Goal: Browse casually

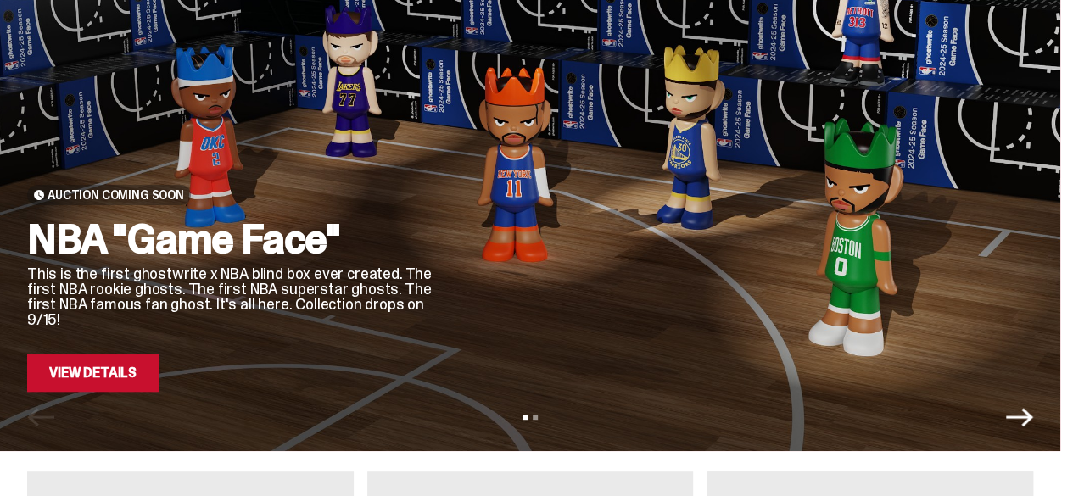
scroll to position [142, 0]
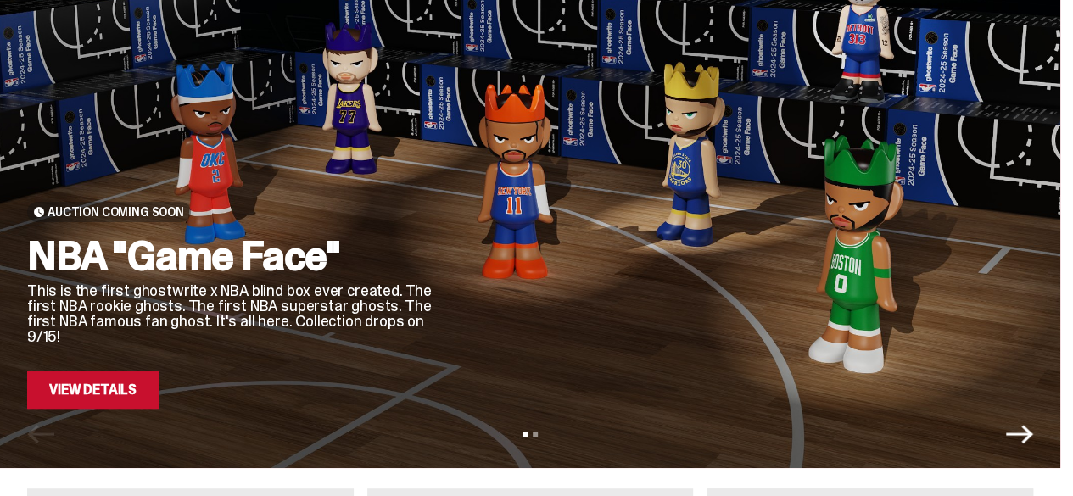
click at [148, 388] on link "View Details" at bounding box center [92, 389] width 131 height 37
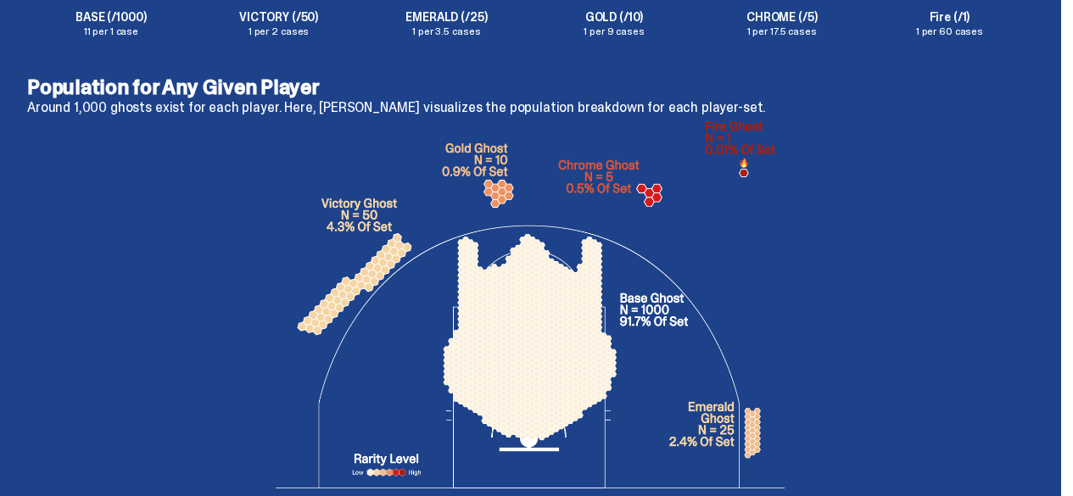
scroll to position [3151, 0]
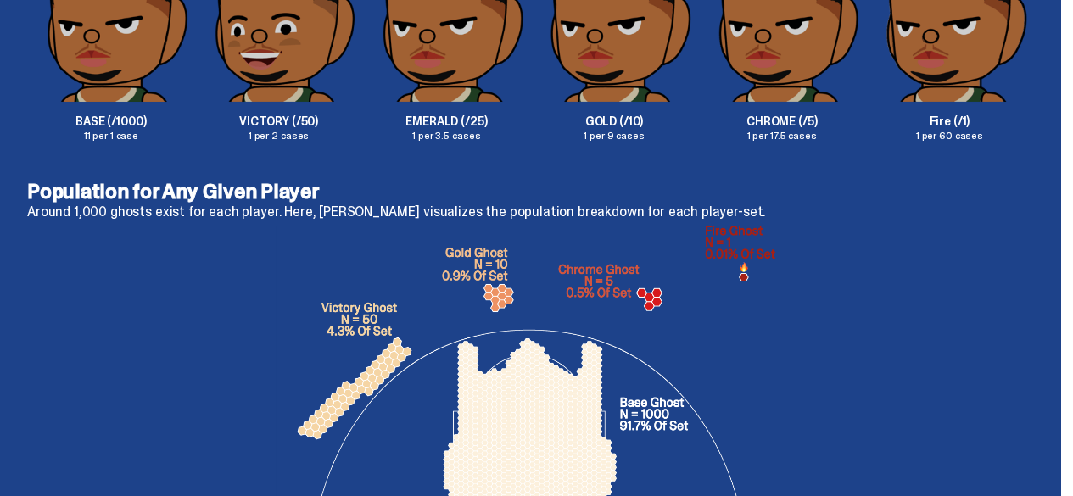
click at [544, 307] on img at bounding box center [530, 429] width 509 height 407
click at [555, 365] on img at bounding box center [530, 429] width 509 height 407
click at [556, 375] on img at bounding box center [530, 429] width 509 height 407
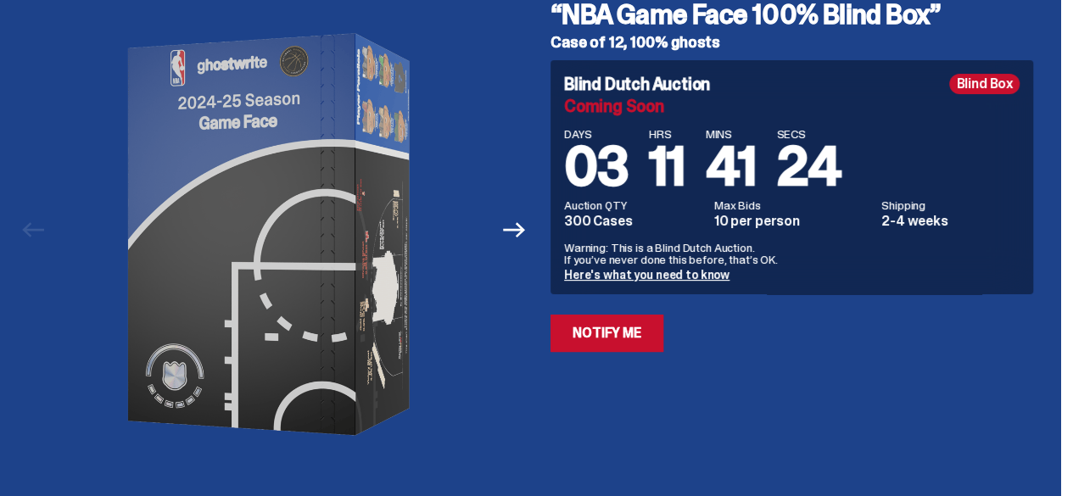
scroll to position [0, 0]
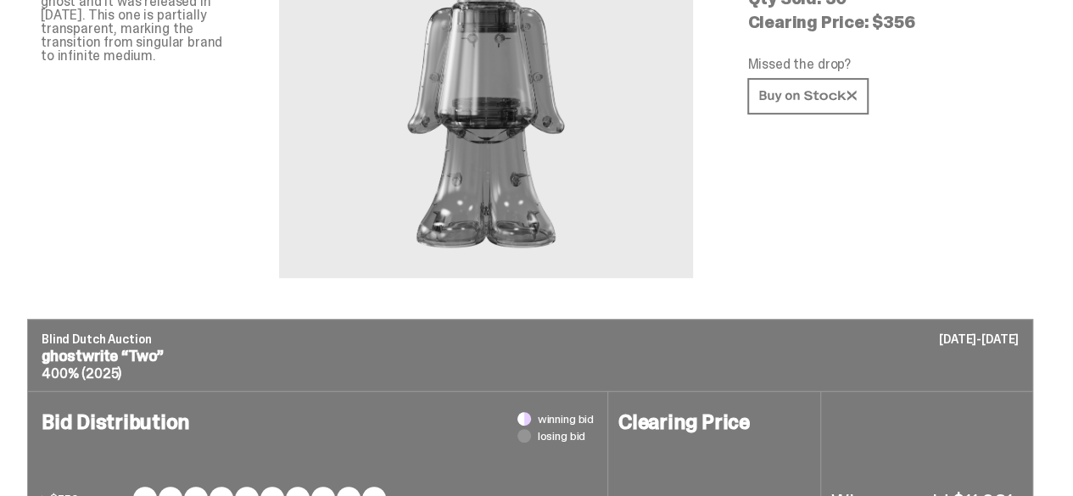
scroll to position [64, 0]
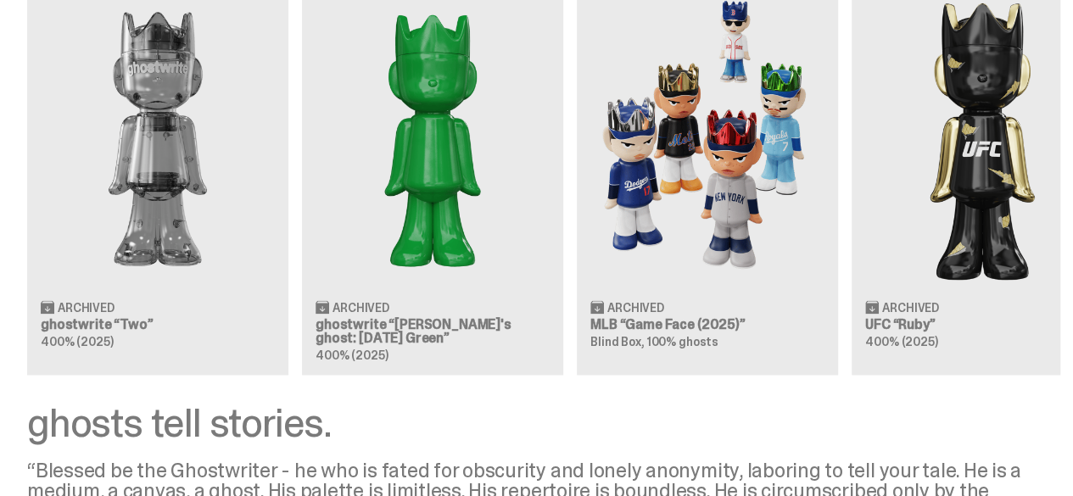
scroll to position [1832, 0]
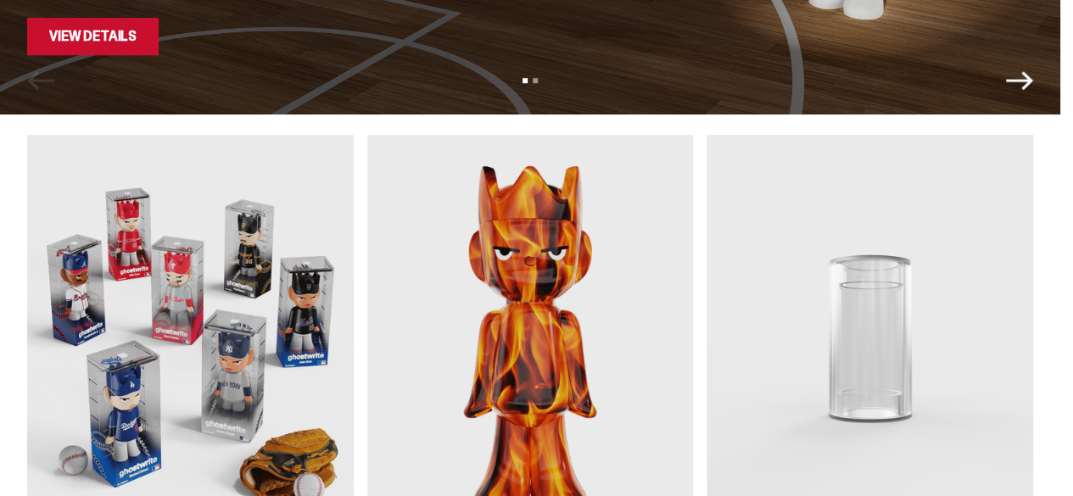
scroll to position [0, 0]
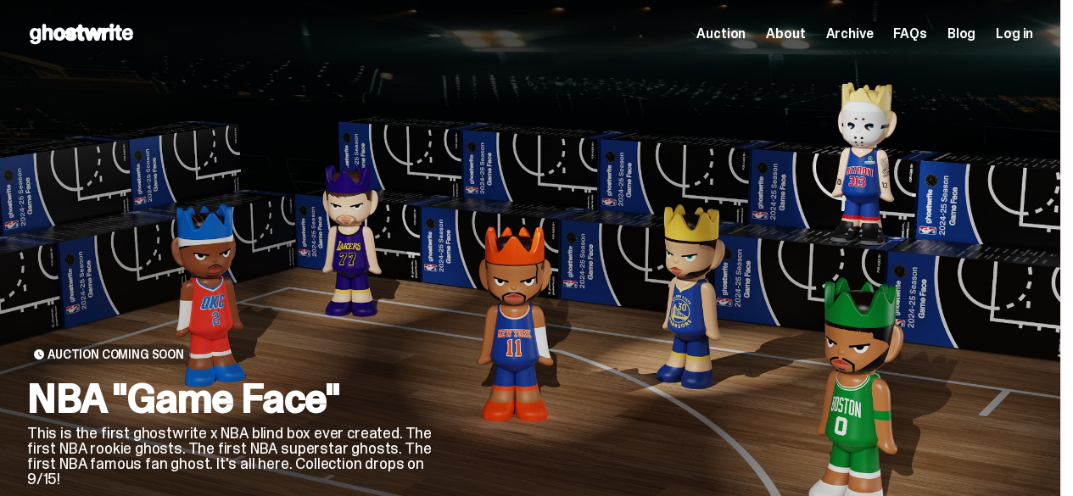
click at [778, 32] on span "About" at bounding box center [785, 34] width 39 height 14
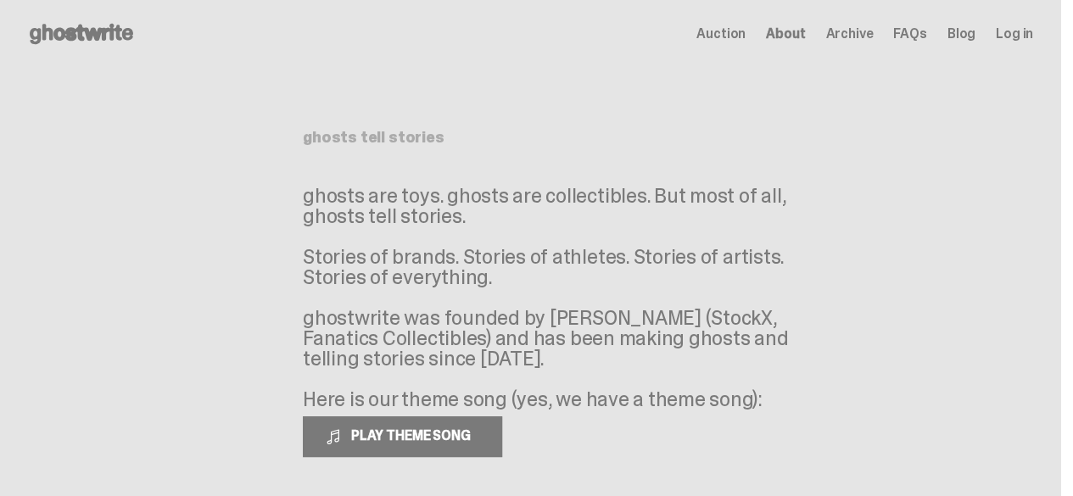
scroll to position [121, 0]
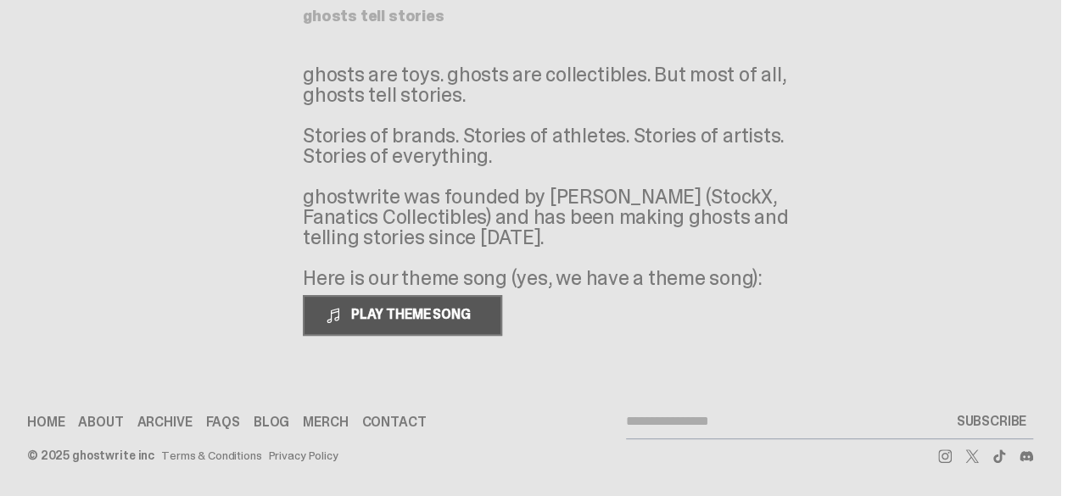
click at [500, 332] on button "PLAY THEME SONG" at bounding box center [402, 315] width 199 height 41
click at [478, 318] on span "PAUSE THEME SONG" at bounding box center [411, 314] width 134 height 18
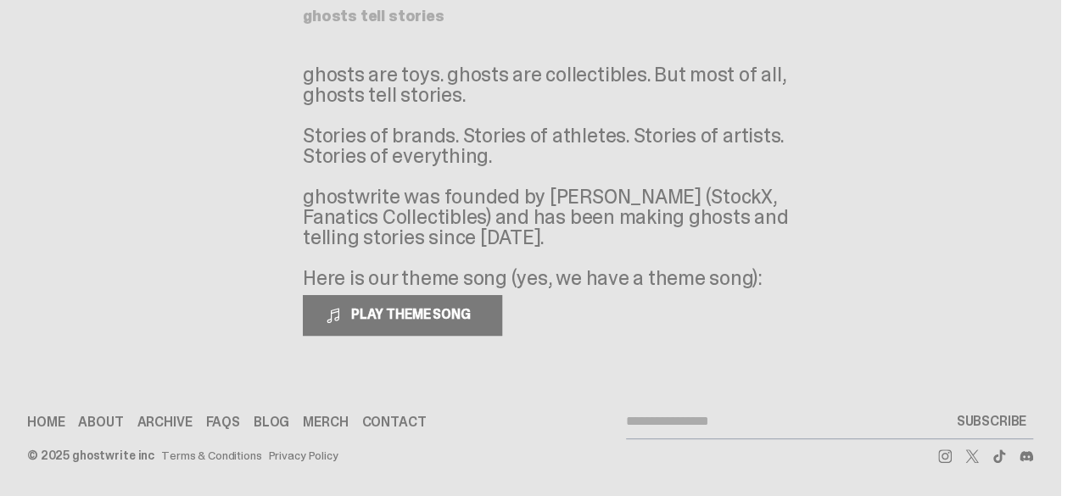
scroll to position [0, 0]
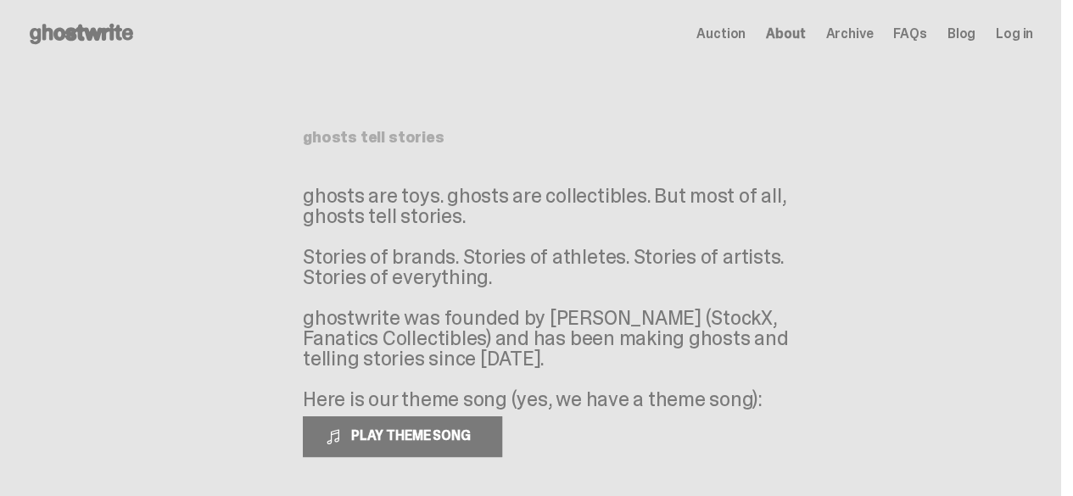
click at [741, 30] on span "Auction" at bounding box center [720, 34] width 49 height 14
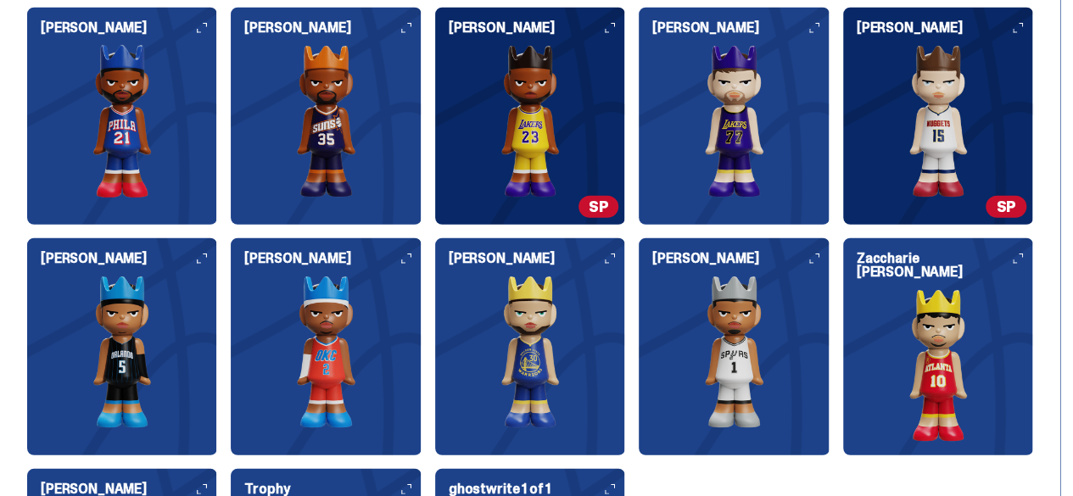
scroll to position [2222, 0]
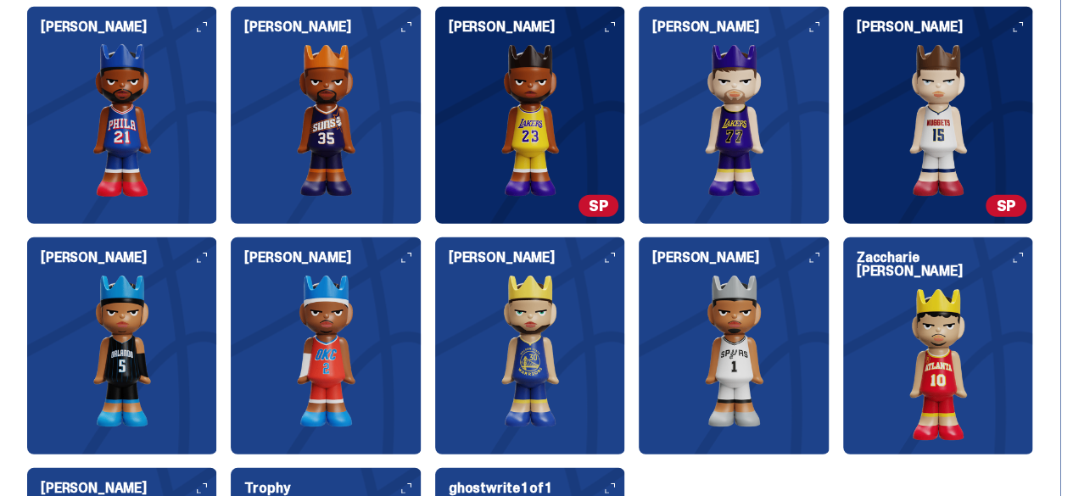
click at [638, 333] on img at bounding box center [733, 351] width 190 height 153
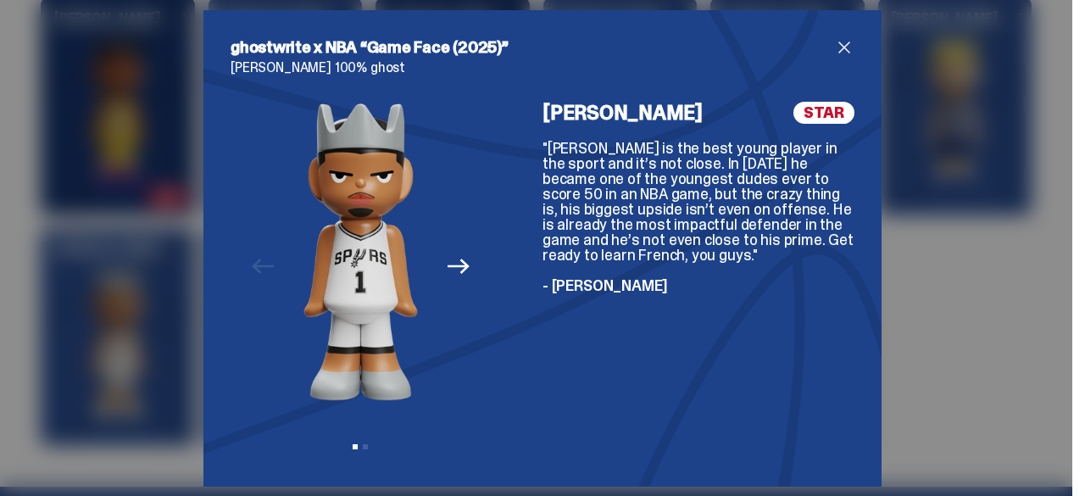
click at [452, 264] on icon "Next" at bounding box center [459, 266] width 22 height 22
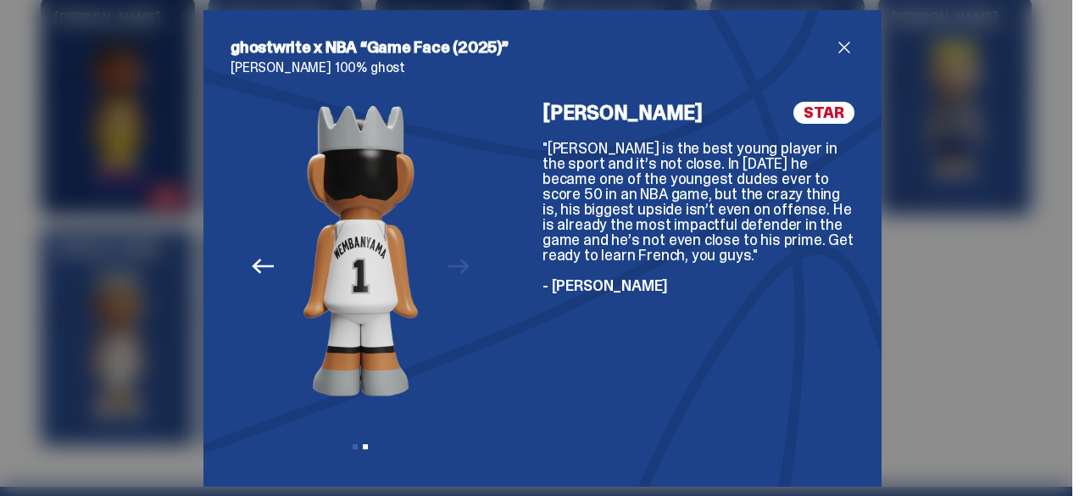
click at [252, 272] on icon "Previous" at bounding box center [263, 266] width 22 height 15
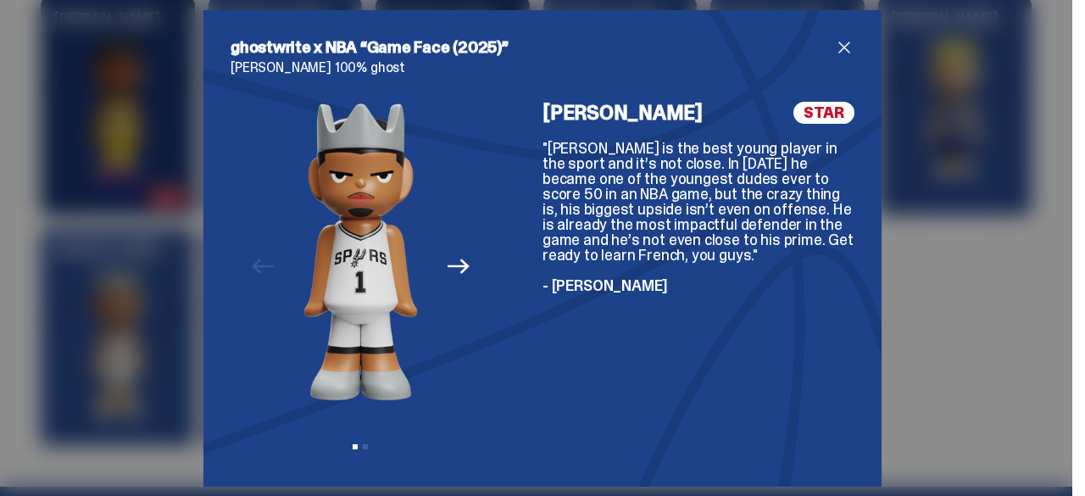
click at [837, 49] on span "close" at bounding box center [844, 47] width 20 height 20
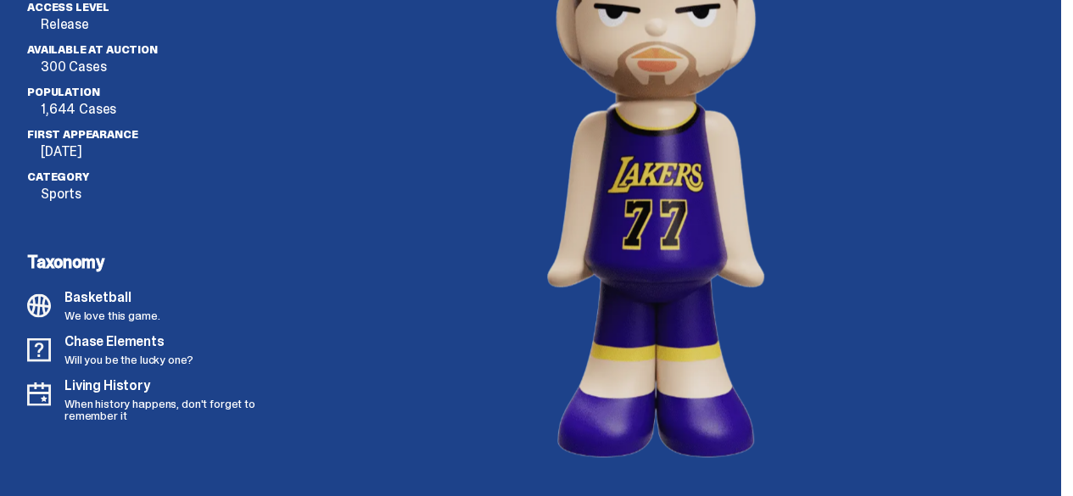
scroll to position [4564, 0]
